Goal: Task Accomplishment & Management: Manage account settings

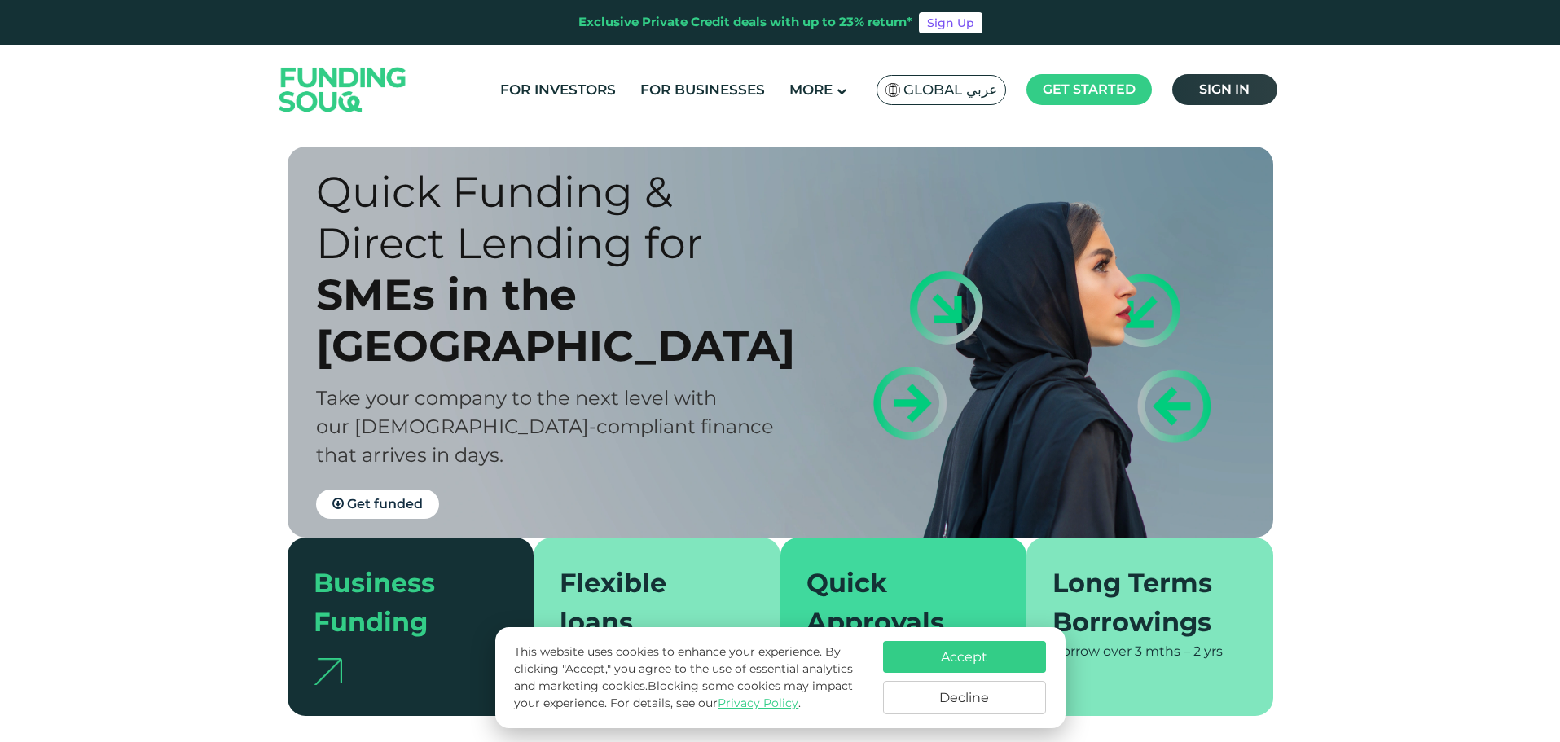
click at [1224, 100] on link "Sign in" at bounding box center [1224, 89] width 105 height 31
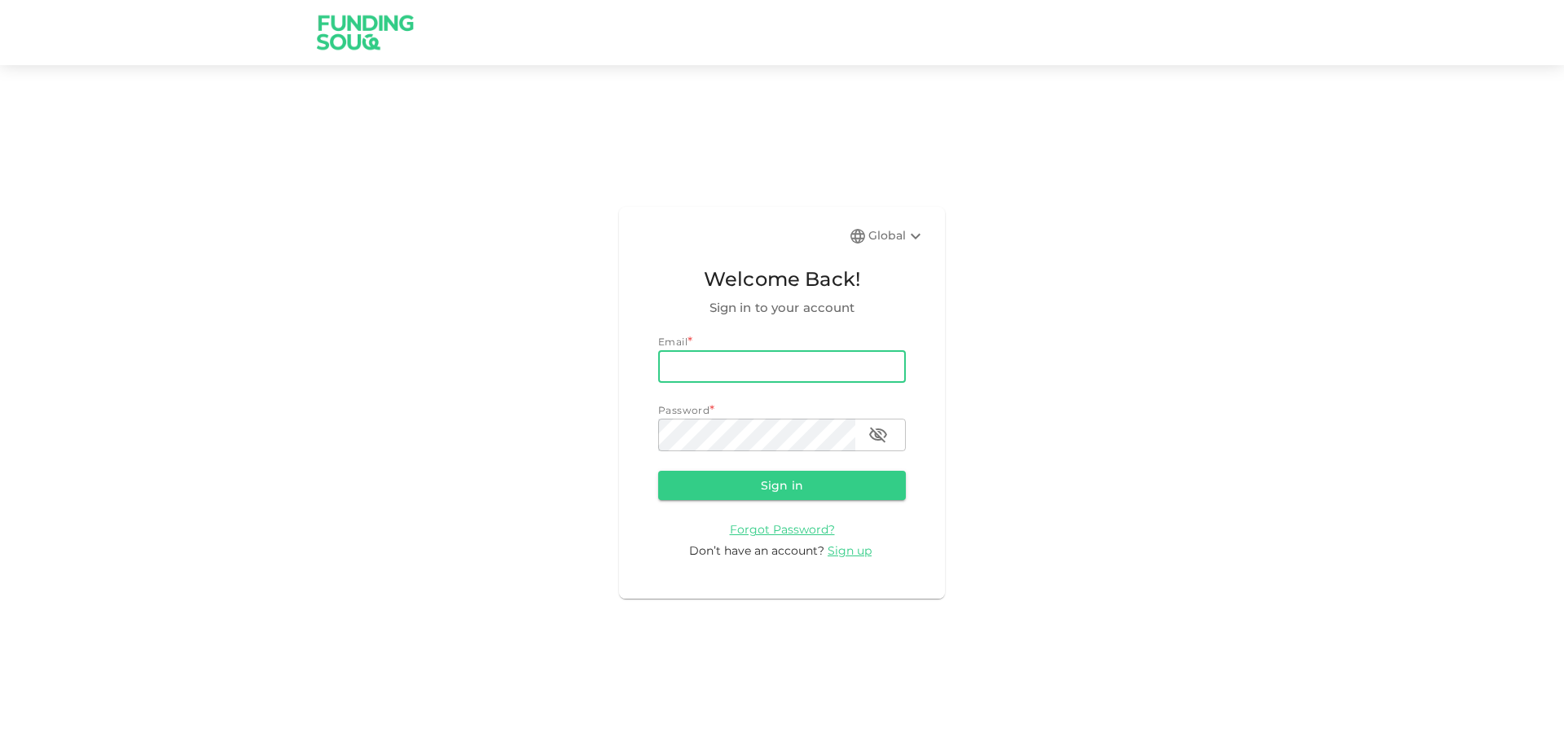
click at [811, 358] on input "email" at bounding box center [782, 366] width 248 height 33
type input "[EMAIL_ADDRESS][DOMAIN_NAME]"
click at [830, 476] on button "Sign in" at bounding box center [782, 485] width 248 height 29
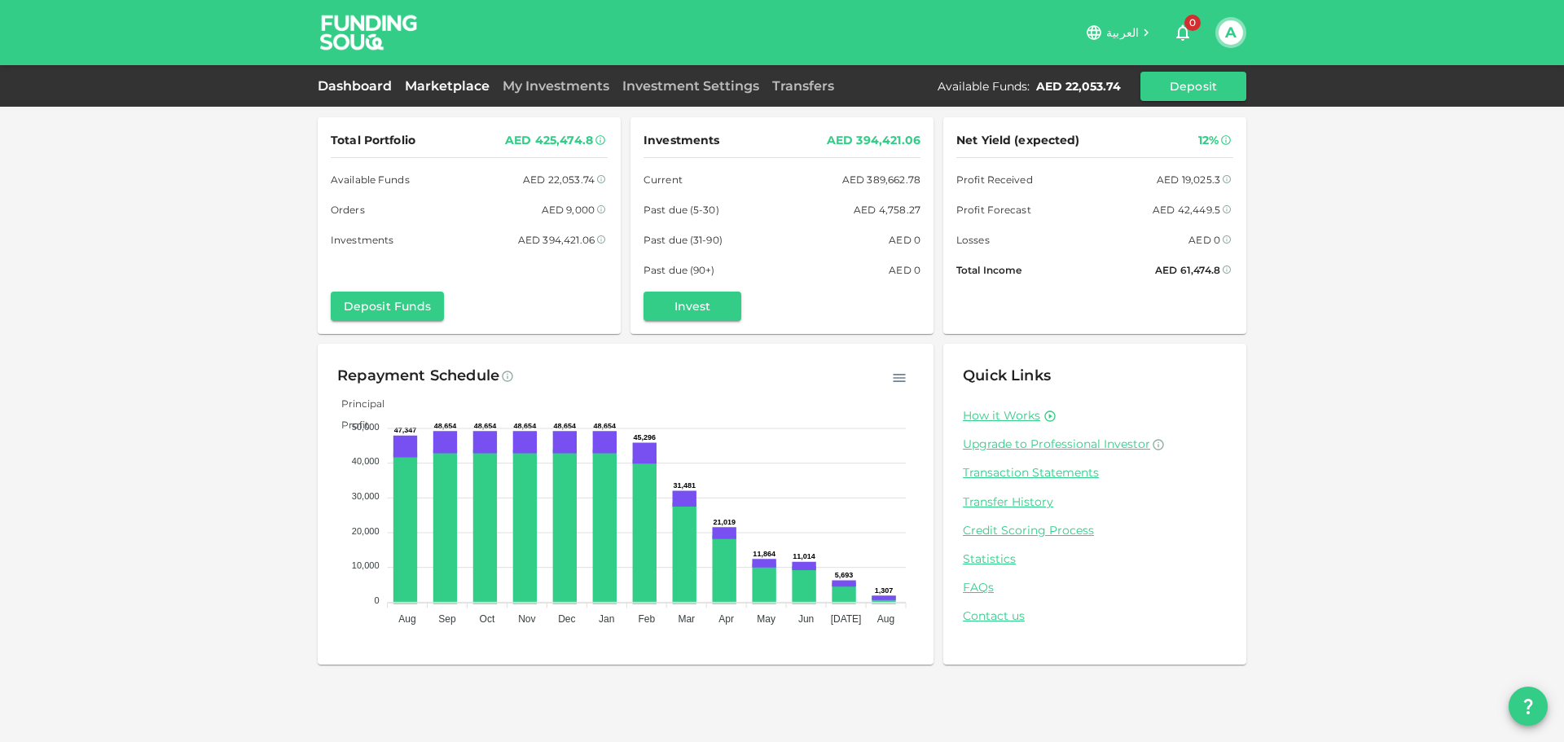
click at [414, 83] on link "Marketplace" at bounding box center [447, 85] width 98 height 15
